Goal: Navigation & Orientation: Find specific page/section

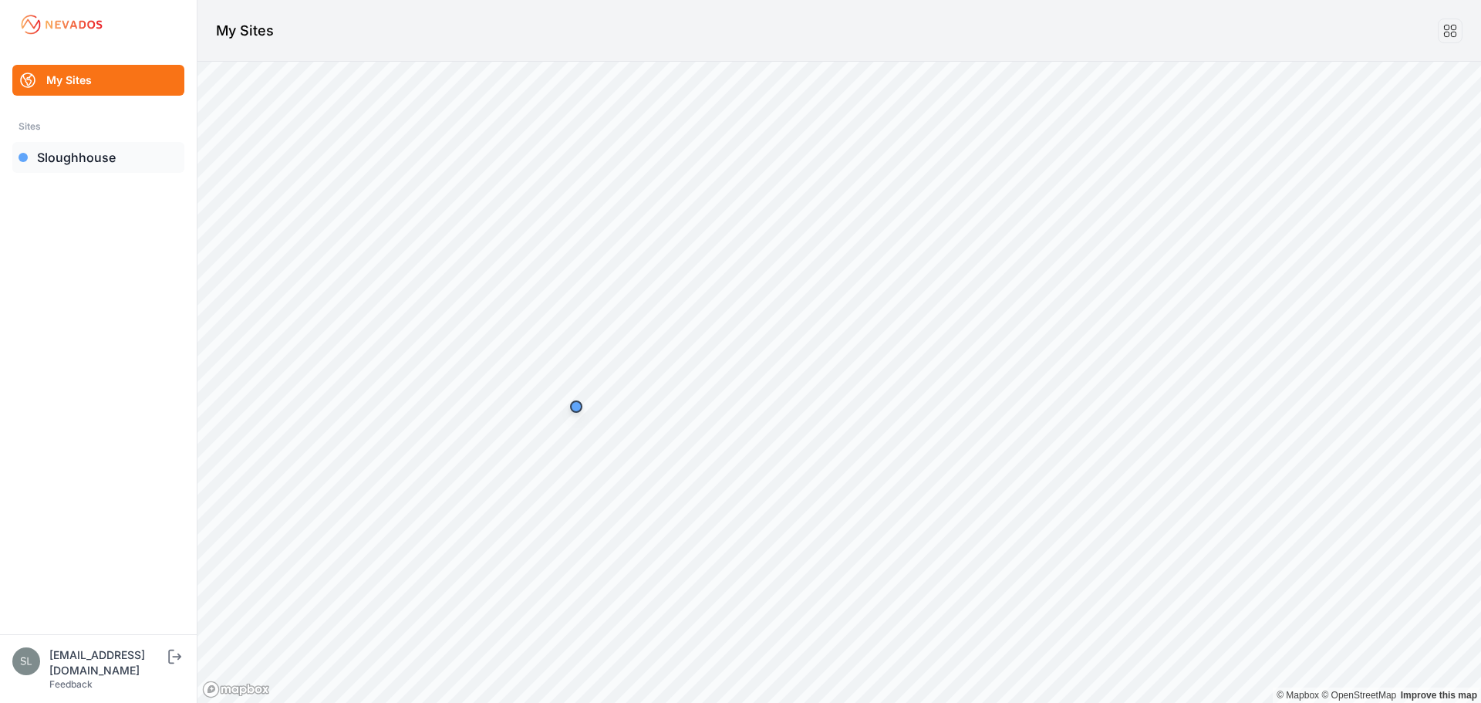
click at [73, 168] on link "Sloughhouse" at bounding box center [98, 157] width 172 height 31
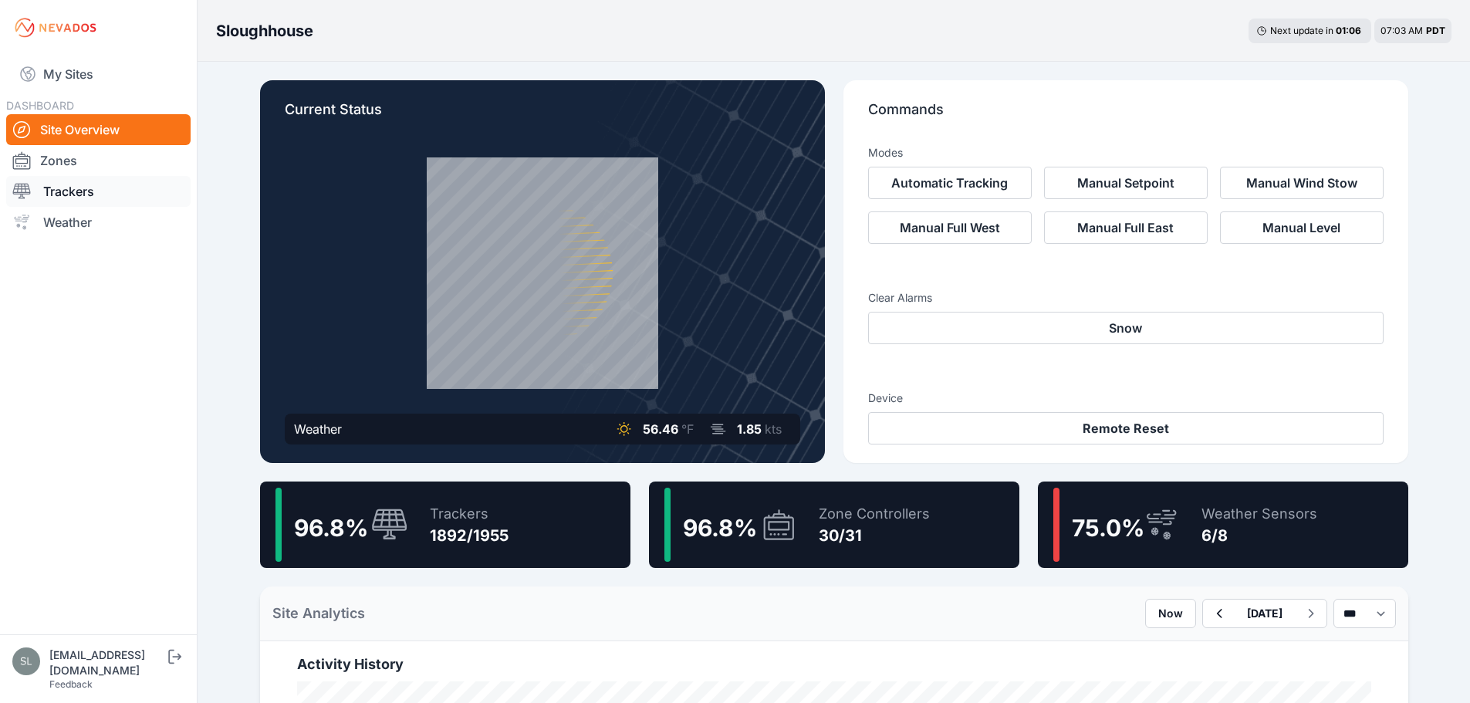
click at [88, 199] on link "Trackers" at bounding box center [98, 191] width 184 height 31
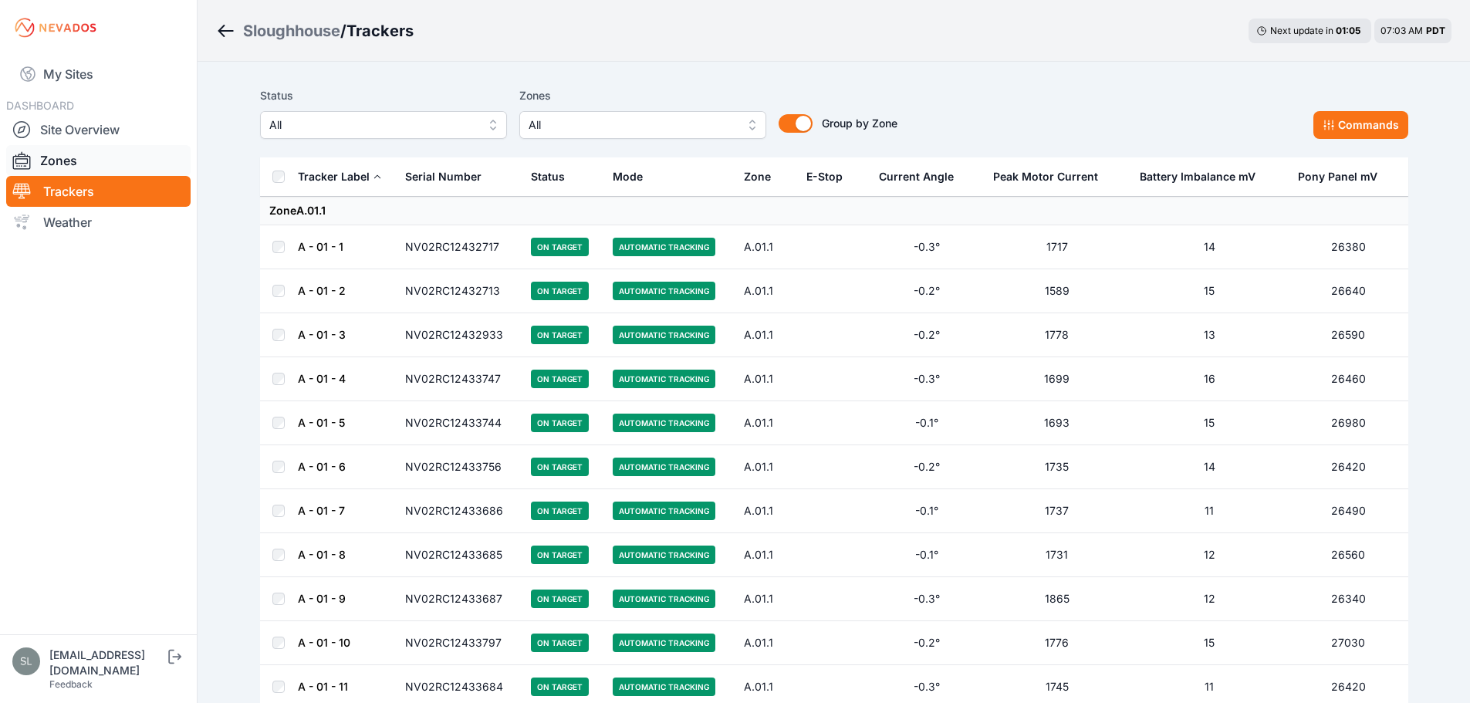
click at [65, 156] on link "Zones" at bounding box center [98, 160] width 184 height 31
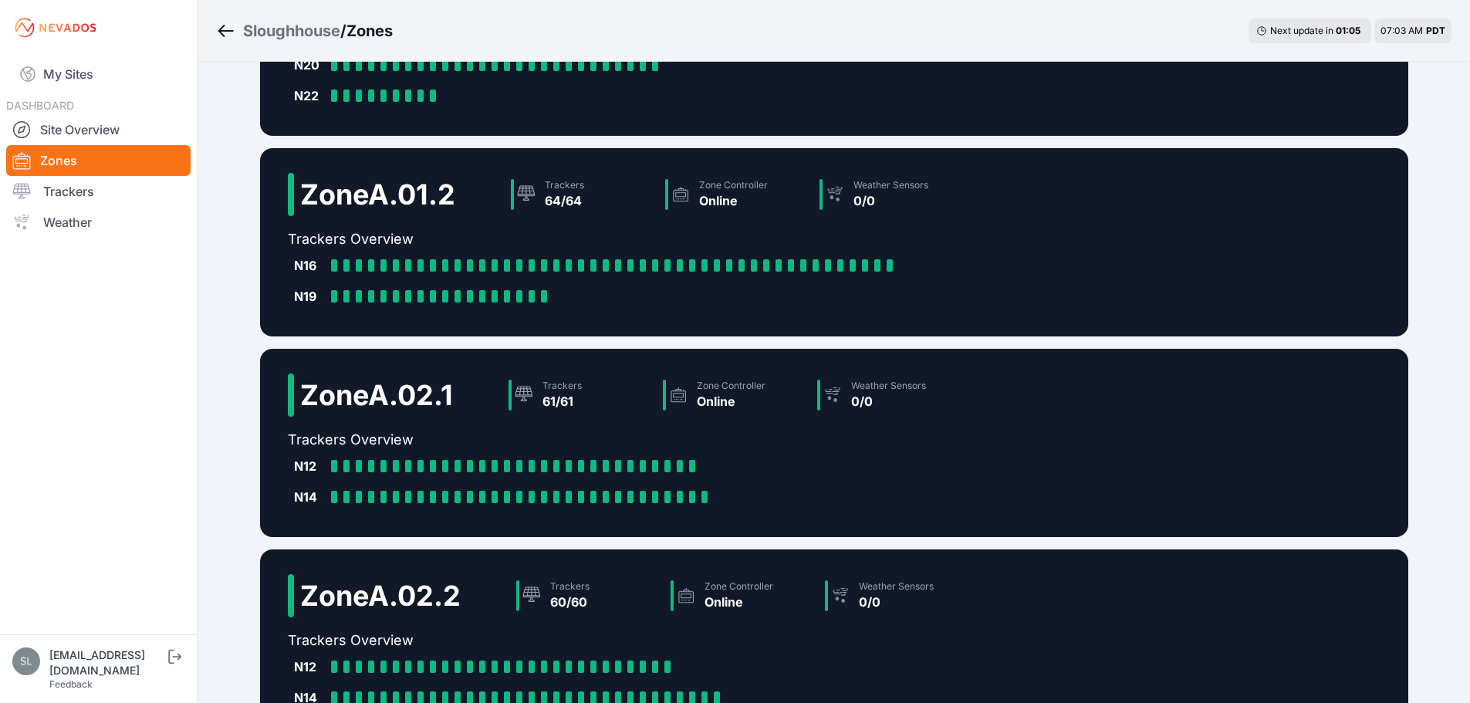
scroll to position [342, 0]
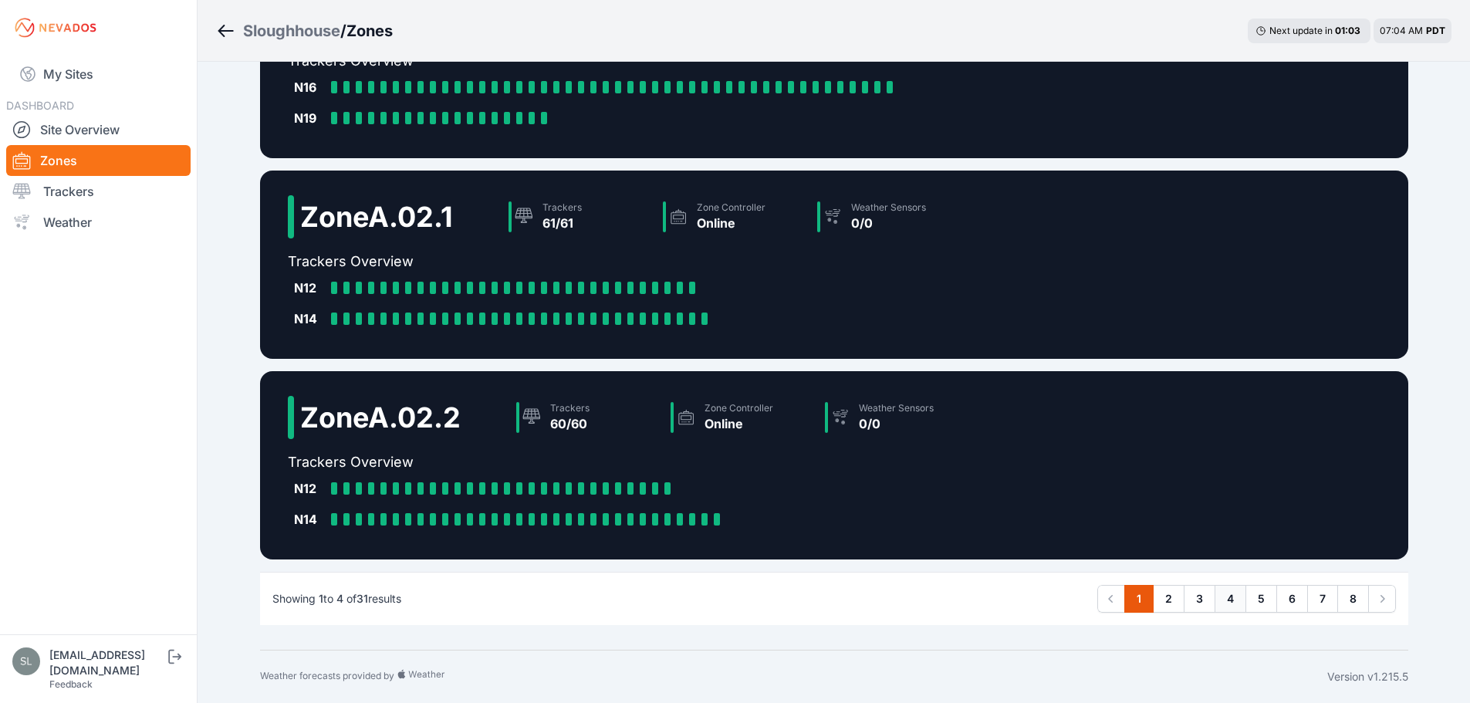
click at [1237, 599] on link "4" at bounding box center [1230, 599] width 32 height 28
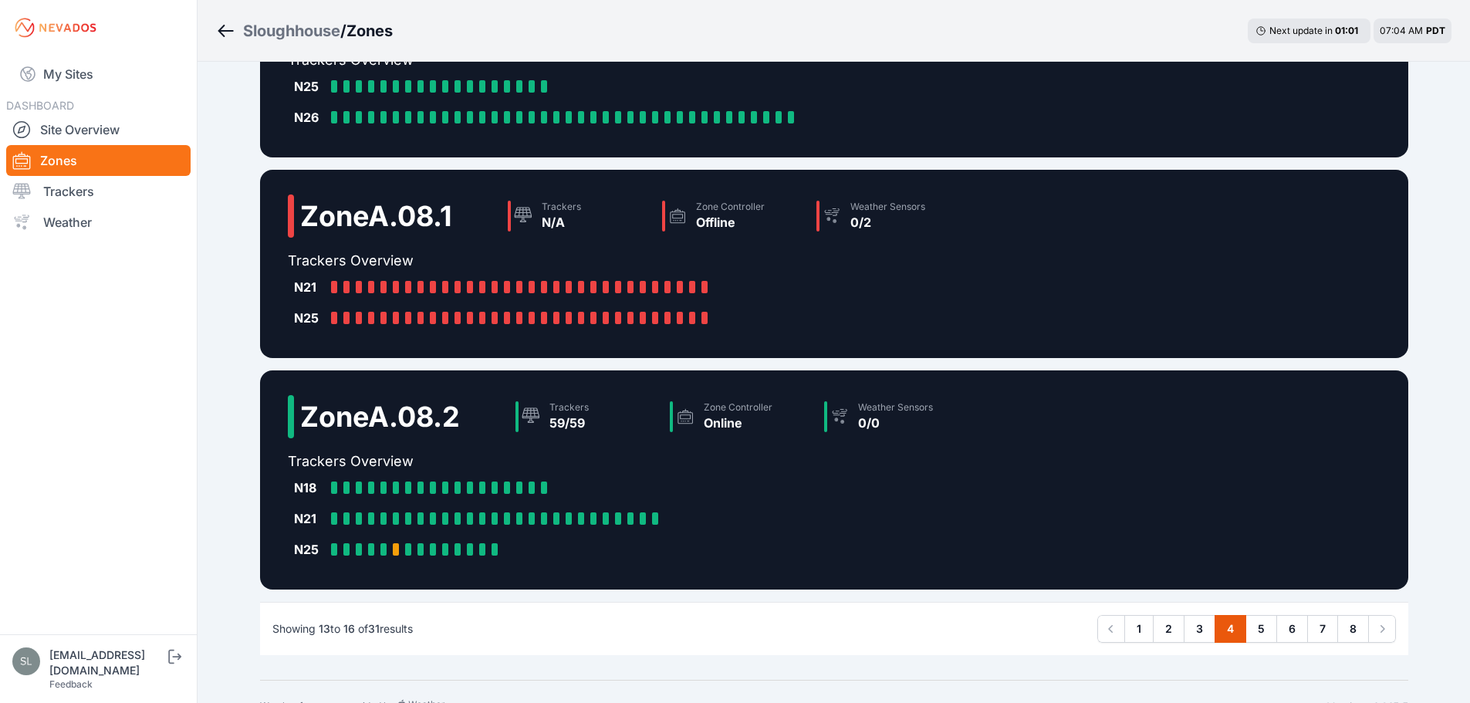
scroll to position [295, 0]
